Goal: Information Seeking & Learning: Find specific fact

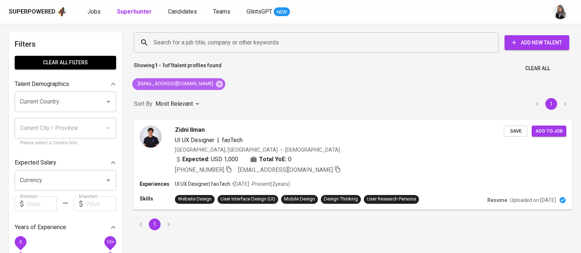
click at [216, 83] on icon at bounding box center [219, 84] width 7 height 7
click at [203, 41] on input "Search for a job title, company or other keywords" at bounding box center [318, 43] width 333 height 14
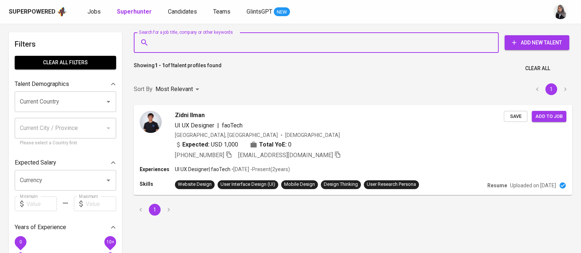
paste input "0 | [EMAIL_ADDRESS][DOMAIN_NAME] |"
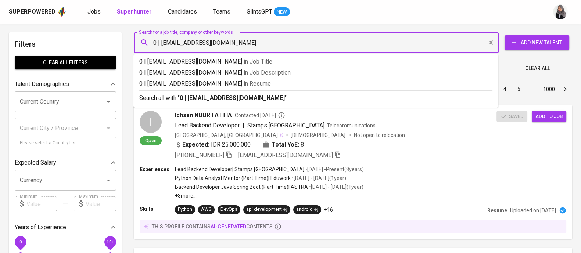
click at [161, 43] on input "0 | [EMAIL_ADDRESS][DOMAIN_NAME]" at bounding box center [318, 43] width 333 height 14
type input "[EMAIL_ADDRESS][DOMAIN_NAME]"
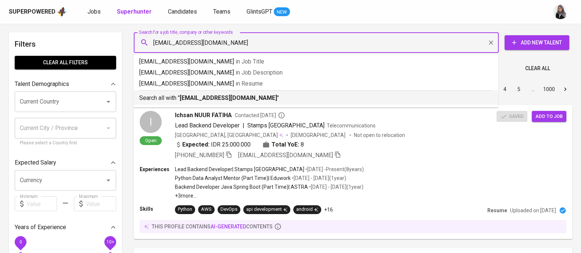
click at [268, 101] on p "Search all with " [EMAIL_ADDRESS][DOMAIN_NAME] "" at bounding box center [315, 98] width 353 height 9
click at [268, 101] on div "Sort By Most Relevant MOST_RELEVANT 1 2 3 4 5 … 1000" at bounding box center [352, 89] width 447 height 22
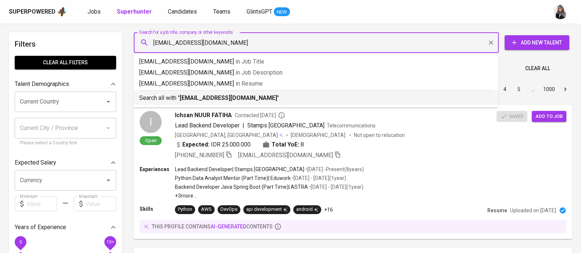
click at [268, 101] on div "Sort By Most Relevant MOST_RELEVANT 1 2 3 4 5 … 1000" at bounding box center [352, 89] width 447 height 22
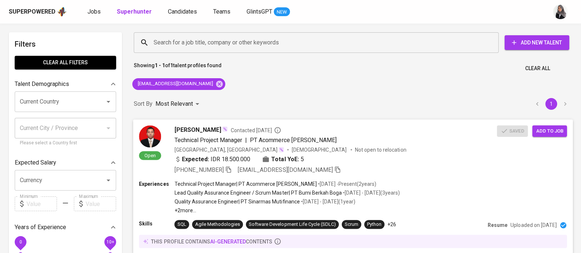
click at [385, 145] on div "[PERSON_NAME] Contacted [DATE] Technical Project Manager | PT Acommerce [PERSON…" at bounding box center [336, 149] width 323 height 49
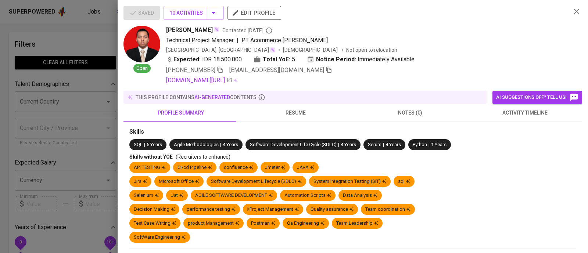
click at [520, 114] on span "activity timeline" at bounding box center [525, 112] width 106 height 9
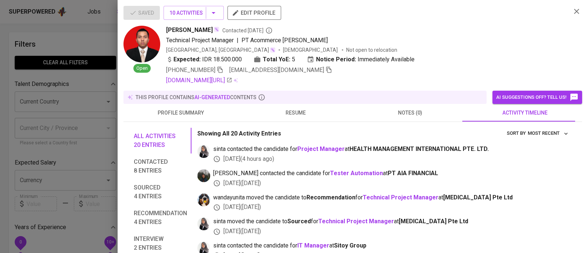
click at [537, 28] on div "[PERSON_NAME] Contacted [DATE]" at bounding box center [365, 30] width 399 height 9
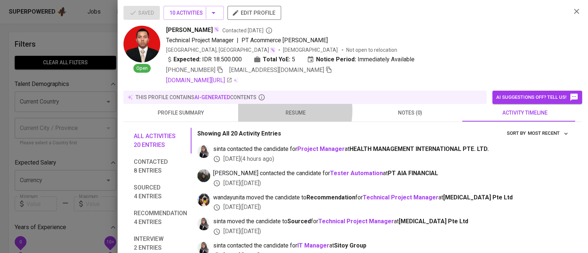
click at [280, 111] on span "resume" at bounding box center [296, 112] width 106 height 9
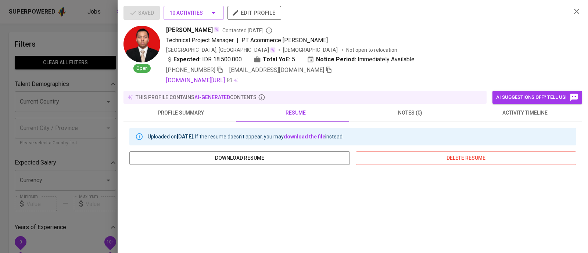
click at [513, 30] on div "[PERSON_NAME] Contacted [DATE]" at bounding box center [365, 30] width 399 height 9
